Goal: Understand process/instructions: Learn how to perform a task or action

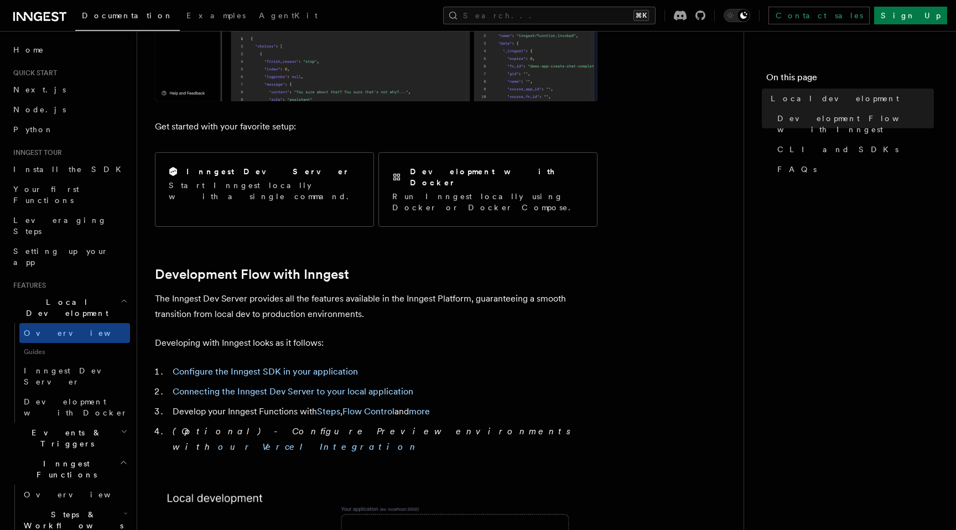
scroll to position [364, 0]
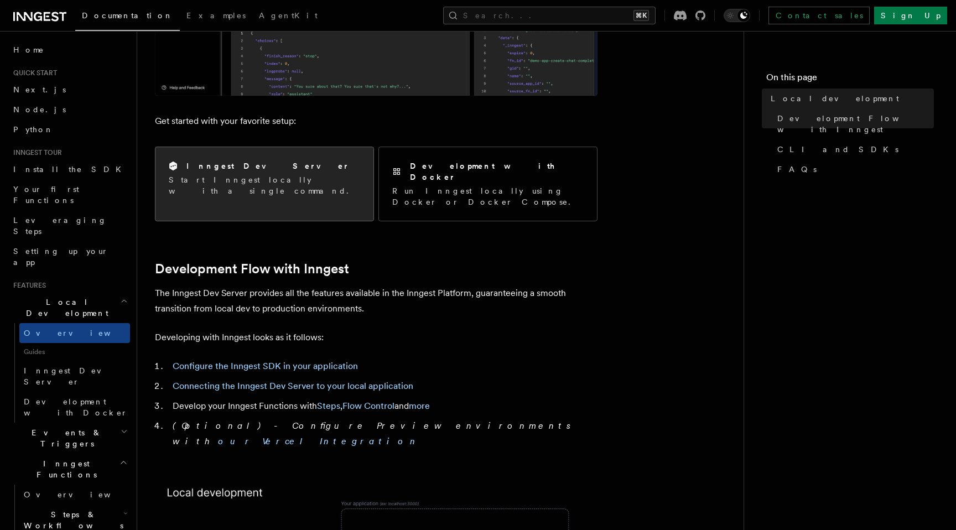
click at [308, 176] on p "Start Inngest locally with a single command." at bounding box center [264, 185] width 191 height 22
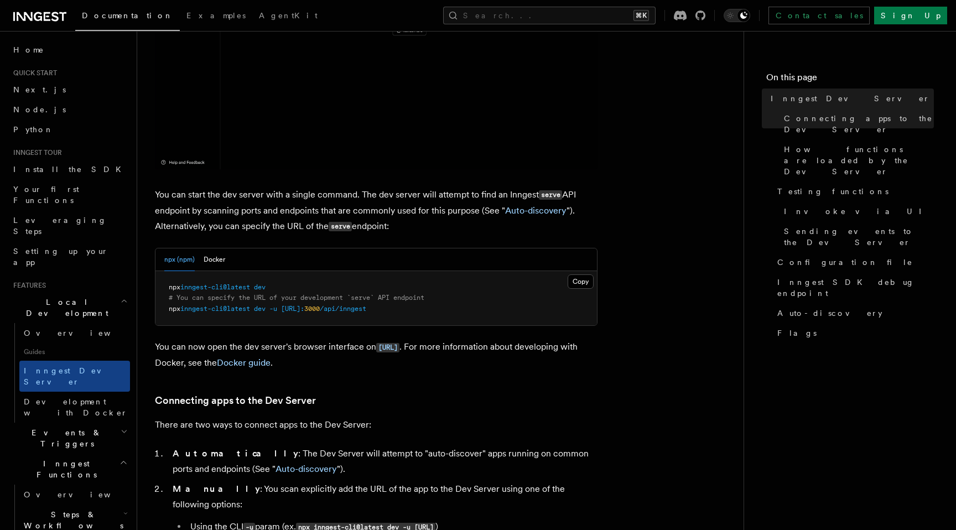
scroll to position [323, 0]
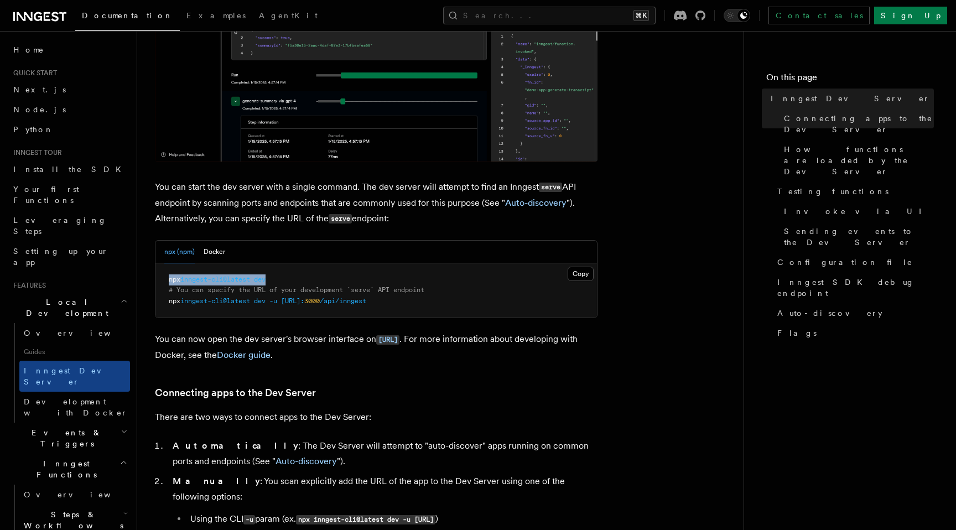
drag, startPoint x: 274, startPoint y: 281, endPoint x: 164, endPoint y: 276, distance: 110.7
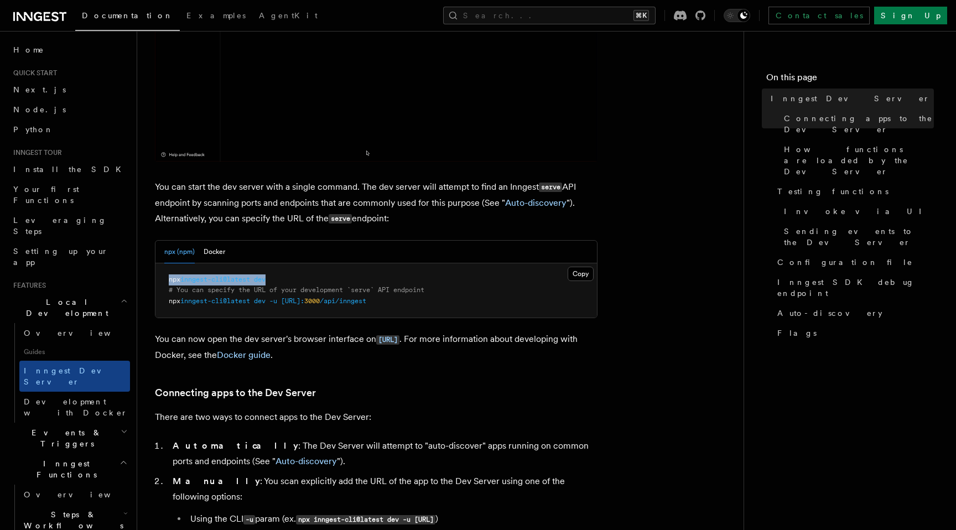
click at [164, 276] on pre "npx inngest-cli@latest dev # You can specify the URL of your development `serve…" at bounding box center [375, 290] width 441 height 55
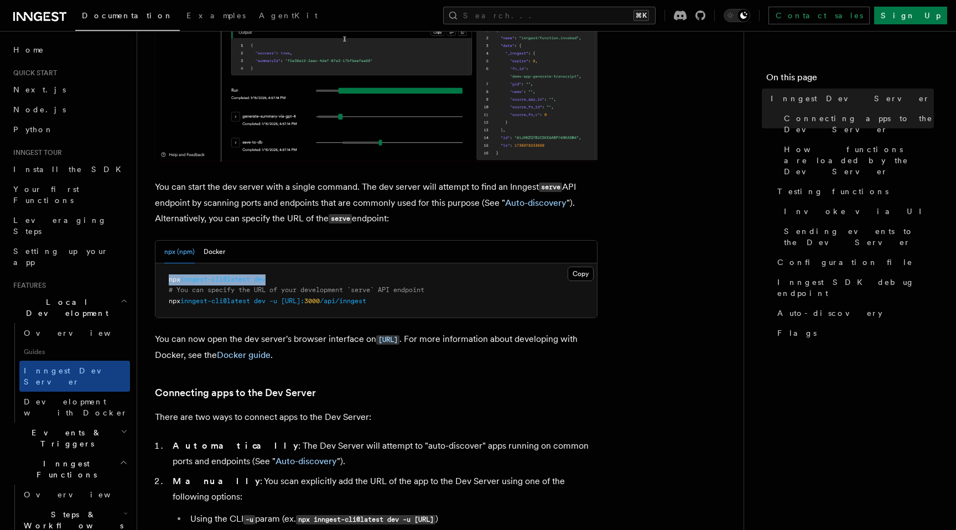
copy span "npx inngest-cli@latest dev"
